Goal: Register for event/course

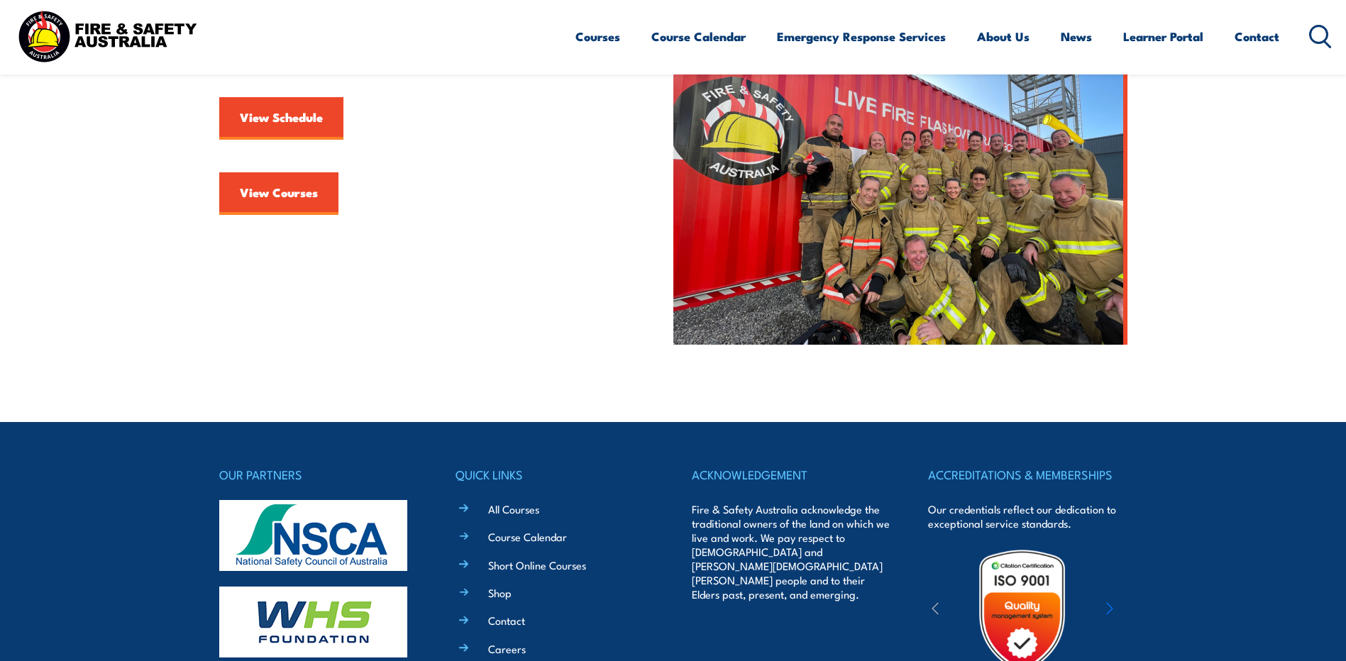
scroll to position [568, 0]
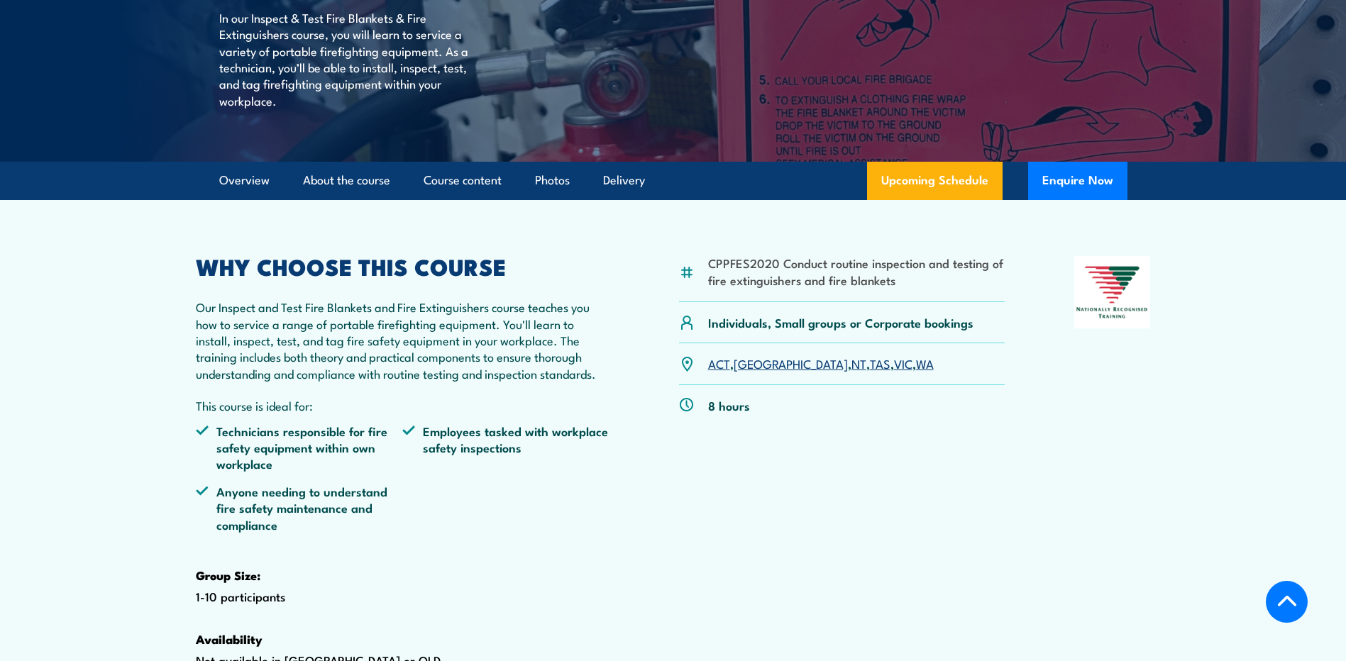
scroll to position [294, 0]
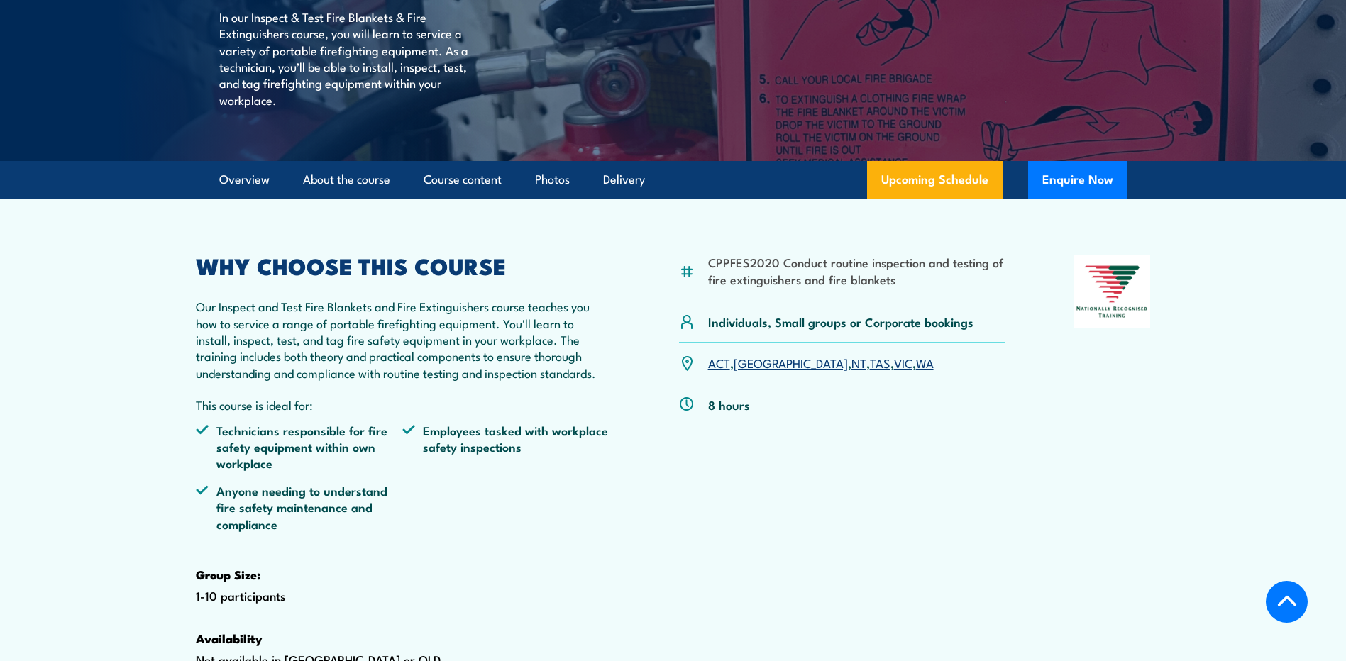
click at [916, 371] on link "WA" at bounding box center [925, 362] width 18 height 17
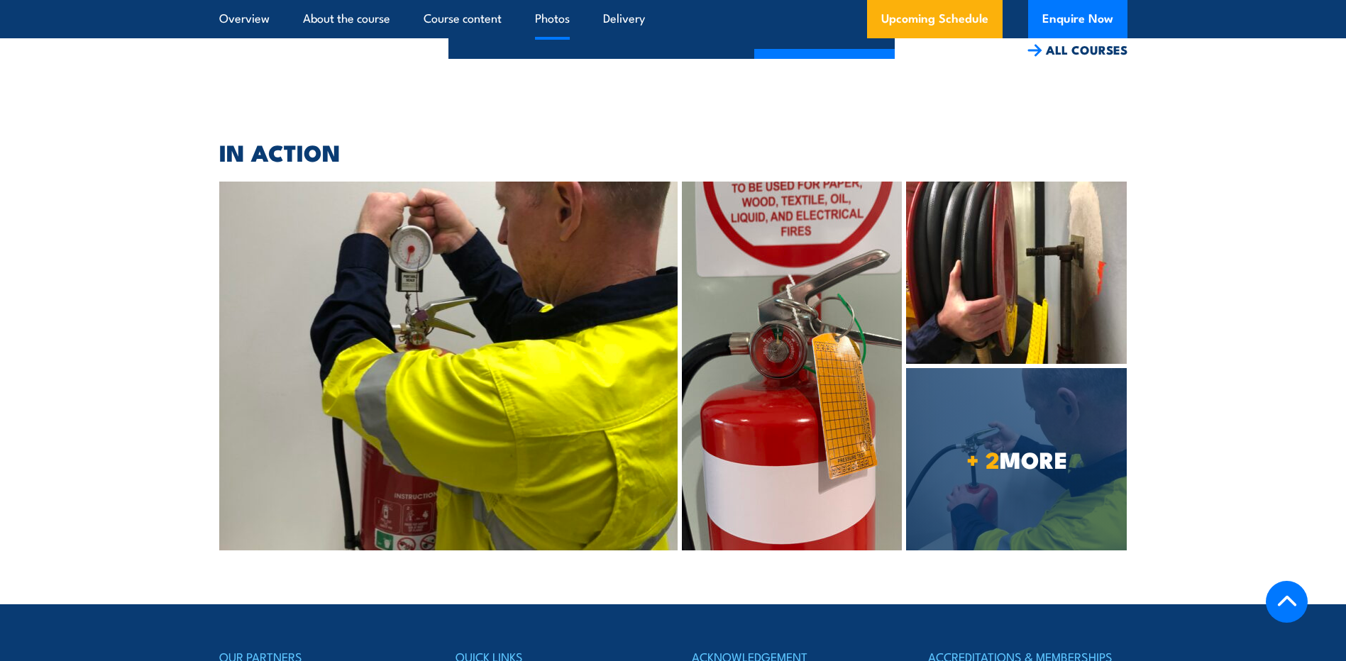
scroll to position [3974, 0]
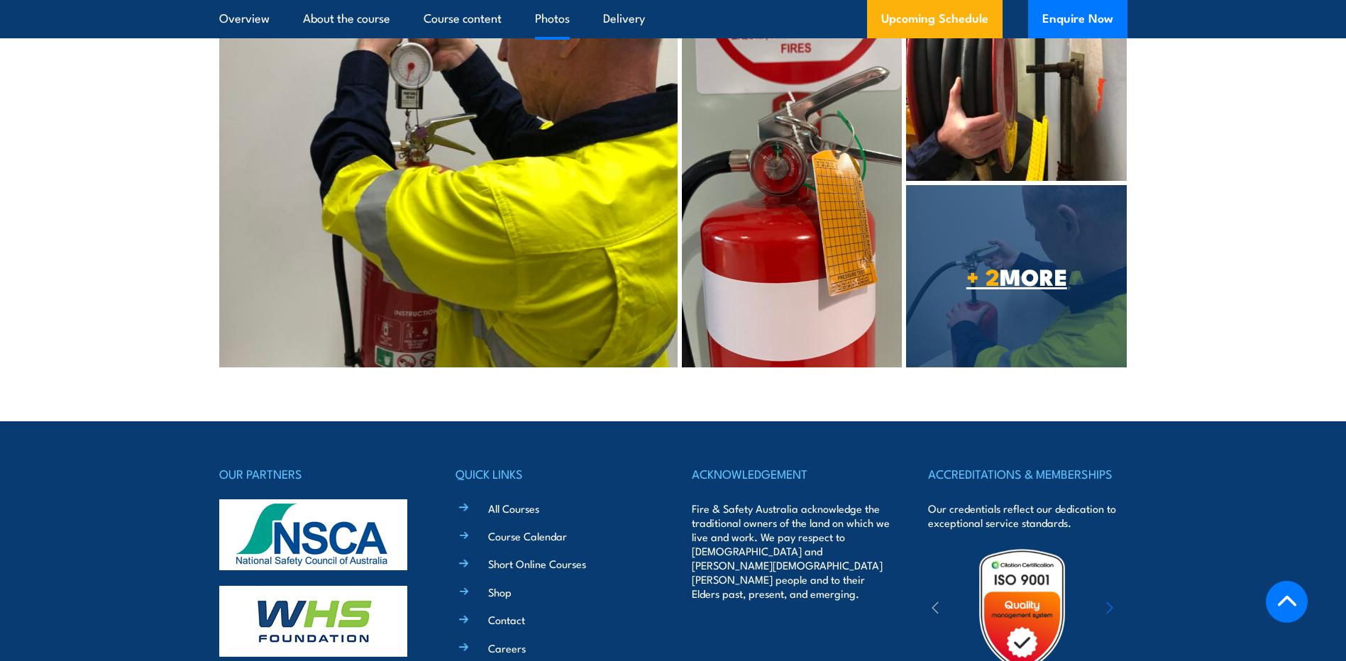
click at [1040, 266] on span "+ 2 MORE" at bounding box center [1016, 276] width 221 height 20
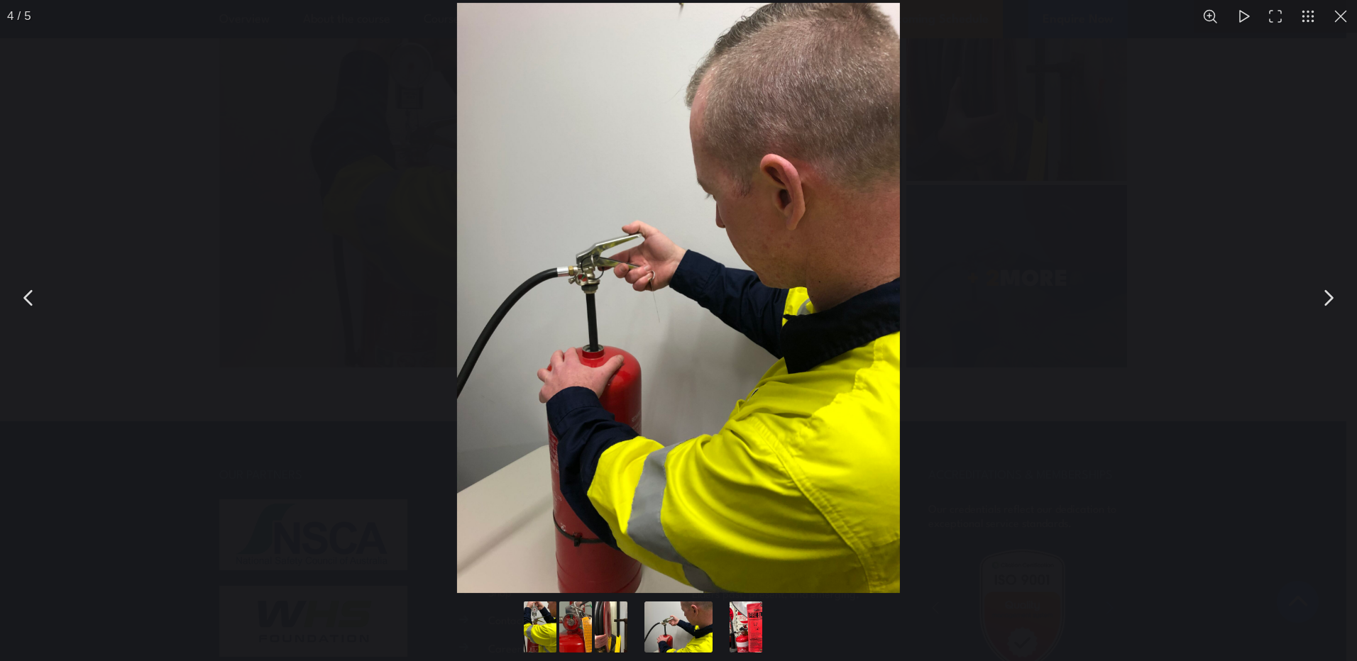
click at [1327, 299] on button "You can close this modal content with the ESC key" at bounding box center [1327, 297] width 35 height 35
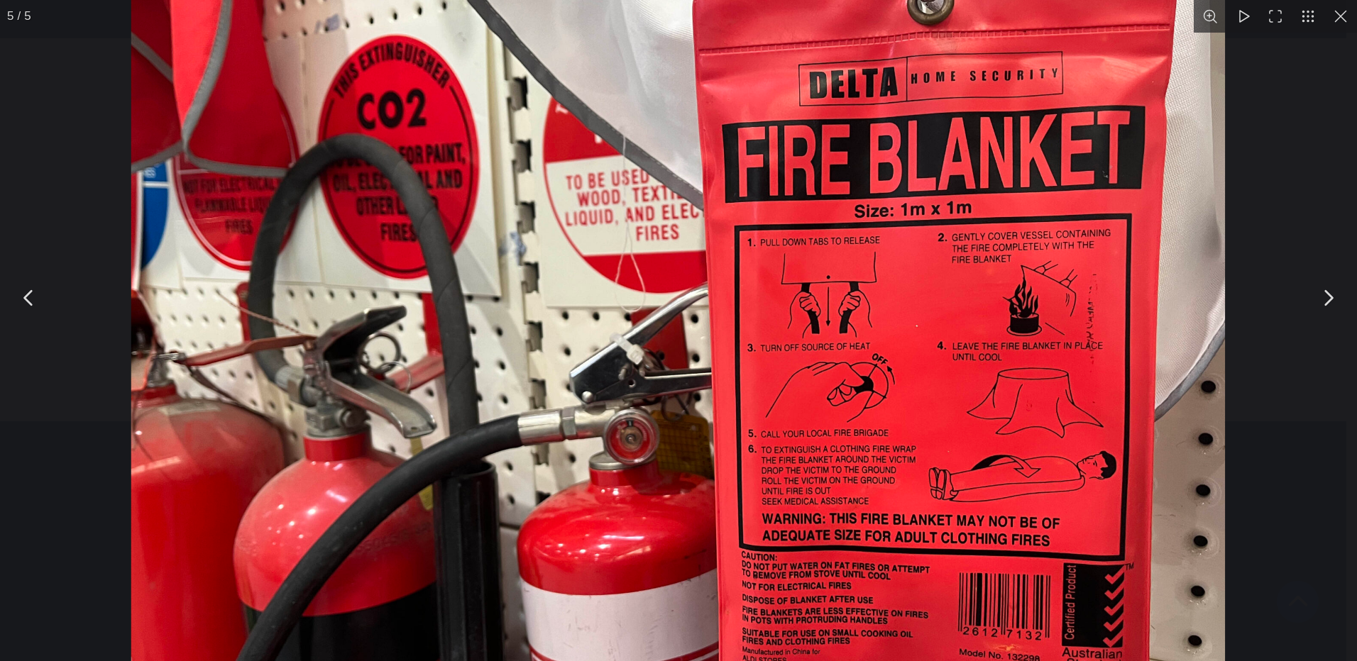
click at [1345, 14] on button "You can close this modal content with the ESC key" at bounding box center [1340, 16] width 33 height 33
